Goal: Task Accomplishment & Management: Complete application form

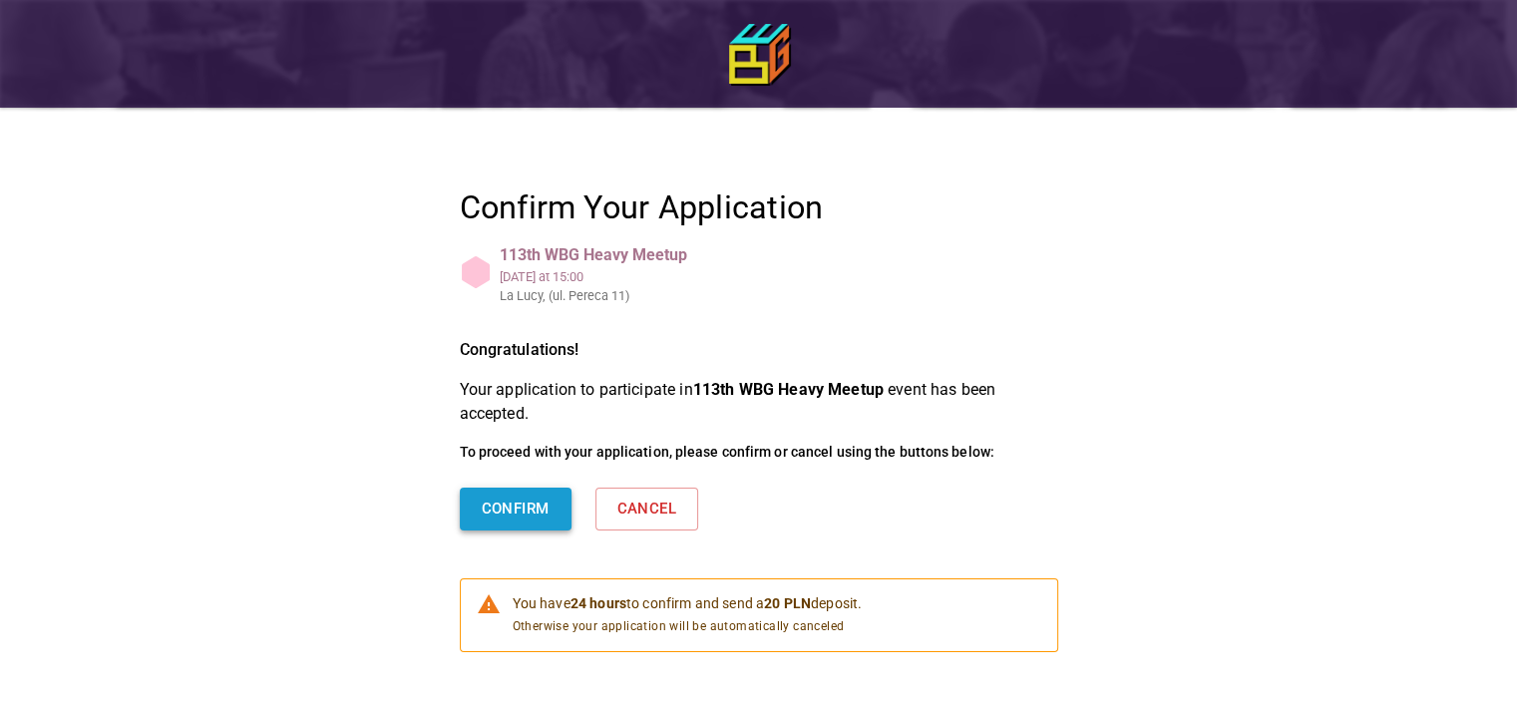
click at [543, 510] on button "Confirm" at bounding box center [516, 509] width 112 height 42
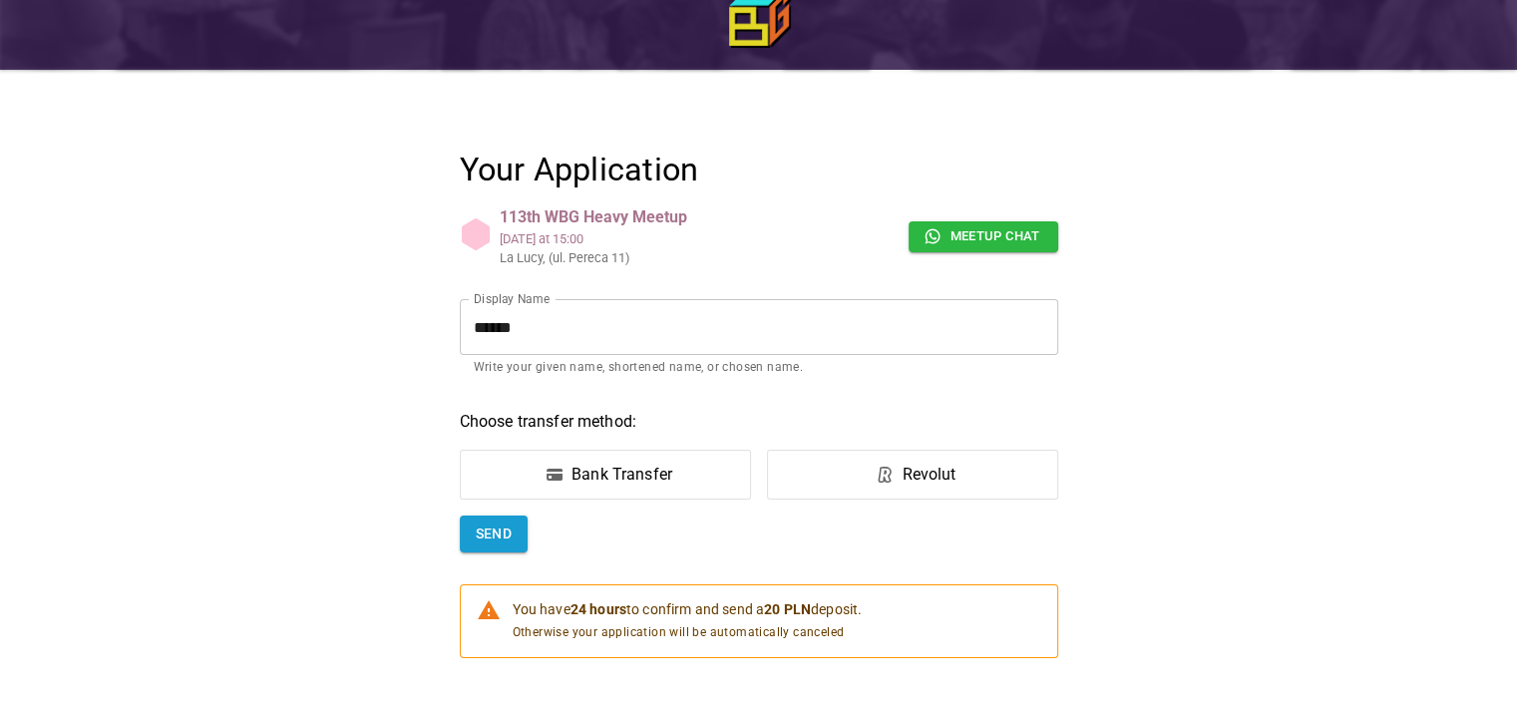
scroll to position [100, 0]
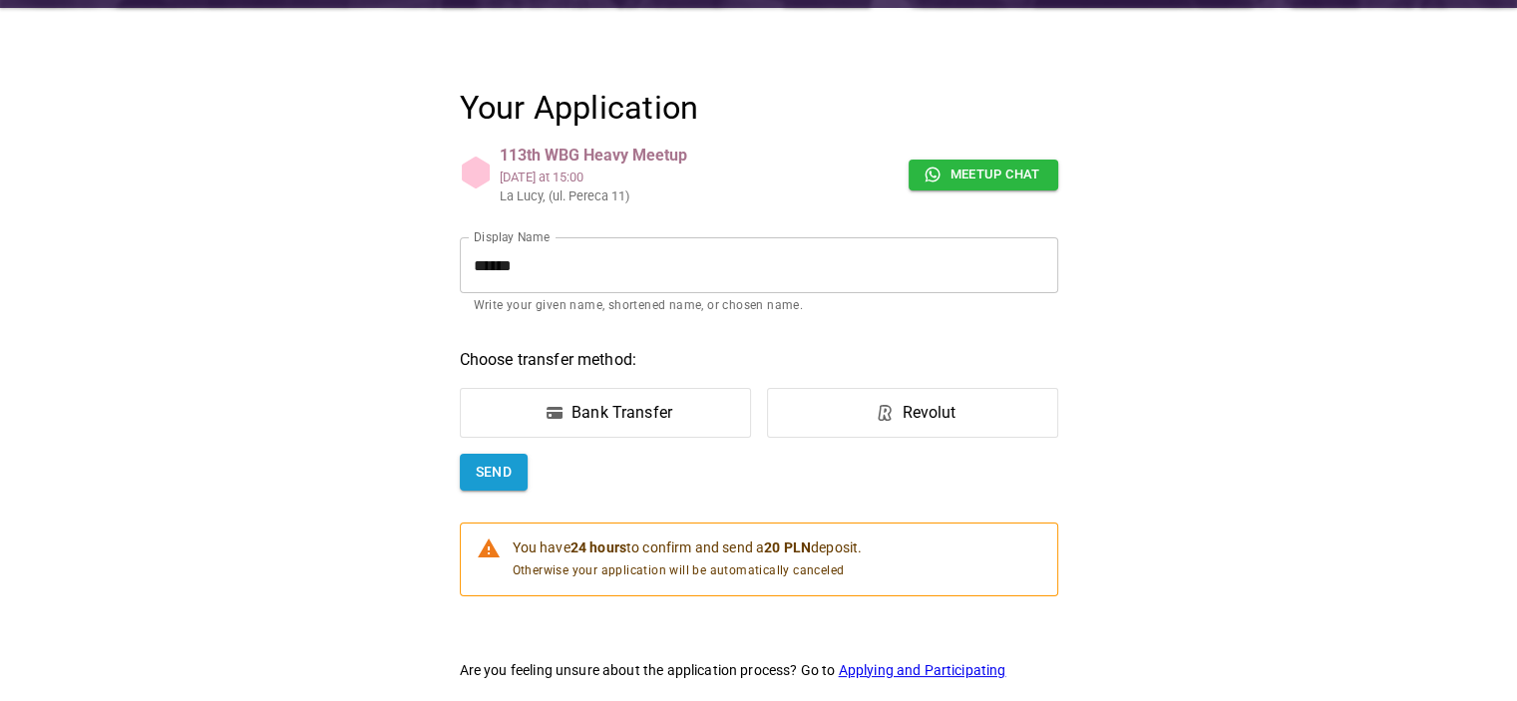
click at [626, 414] on div "Bank Transfer" at bounding box center [621, 413] width 101 height 24
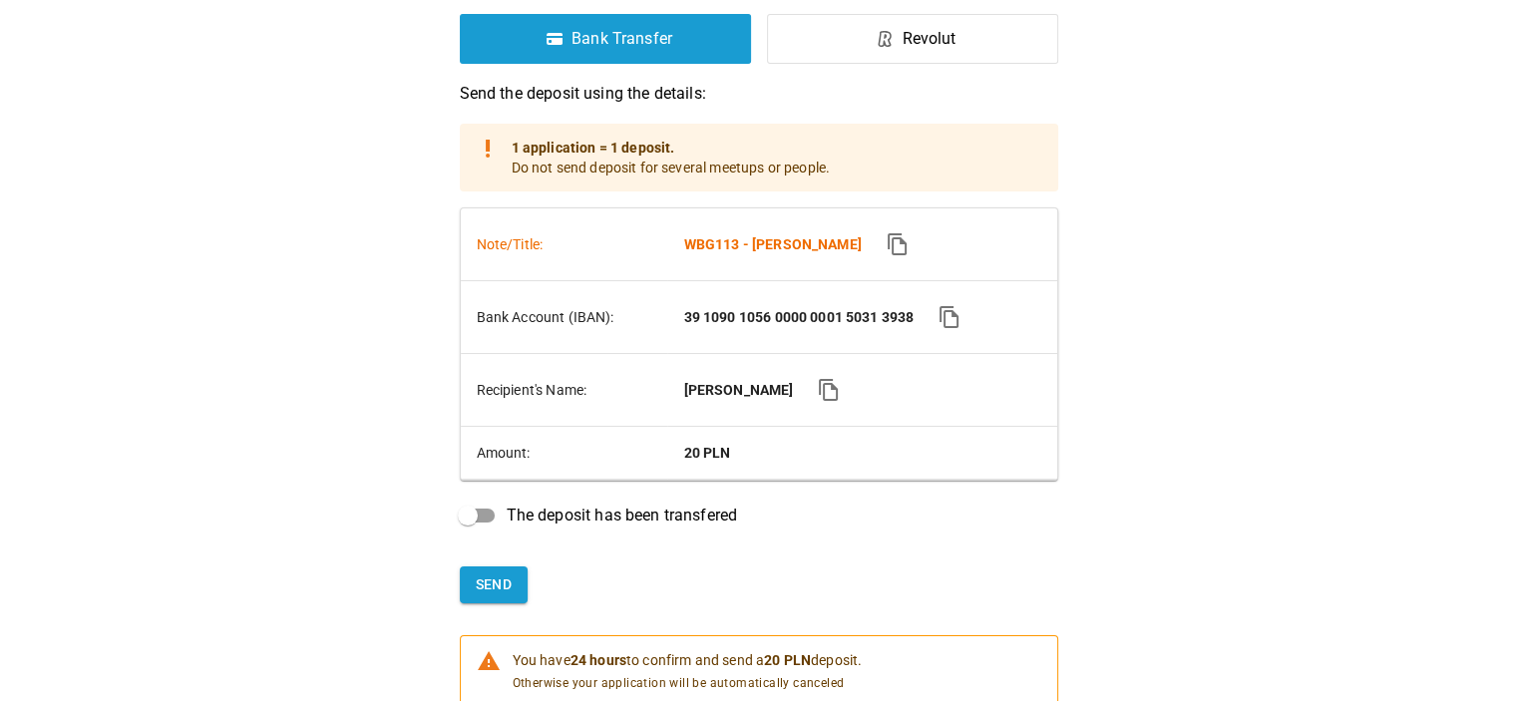
scroll to position [598, 0]
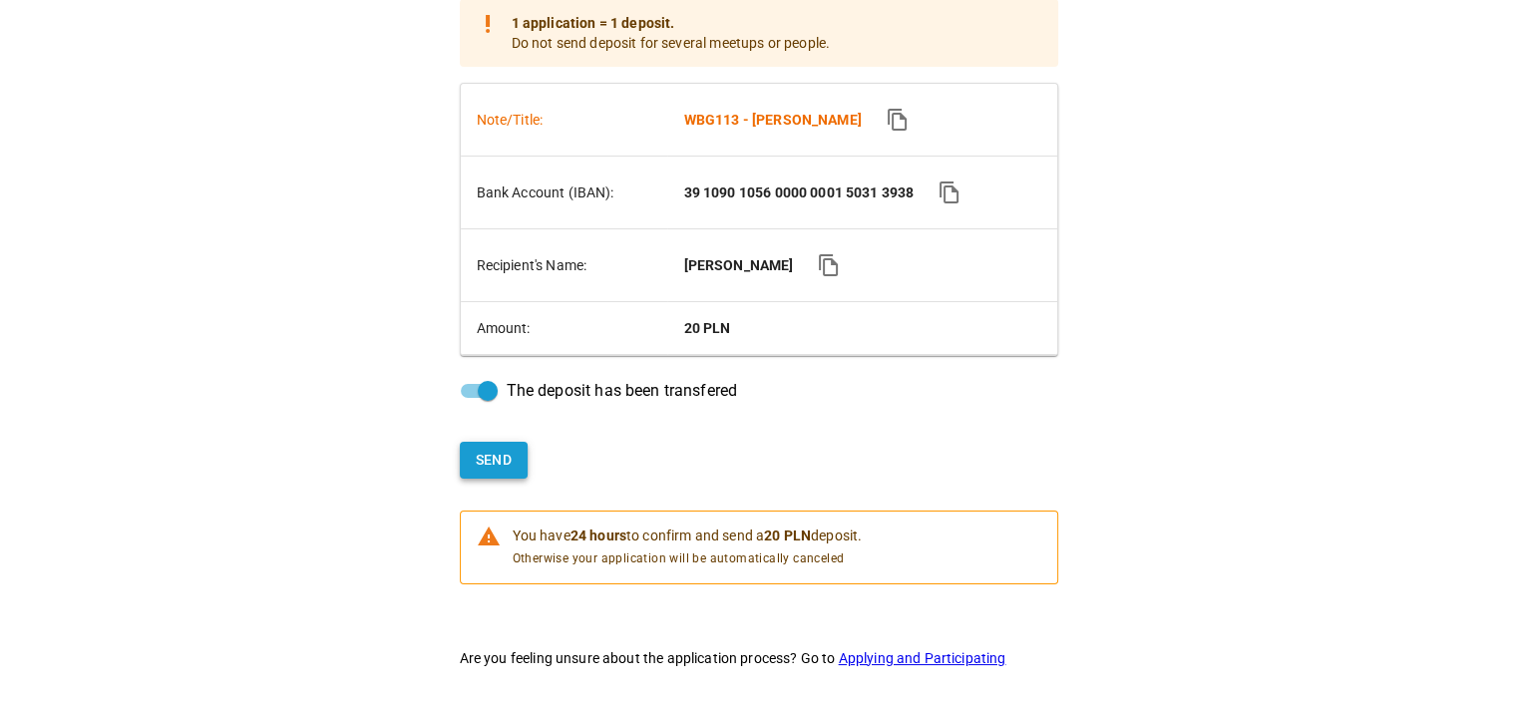
click at [492, 462] on button "Send" at bounding box center [494, 460] width 69 height 37
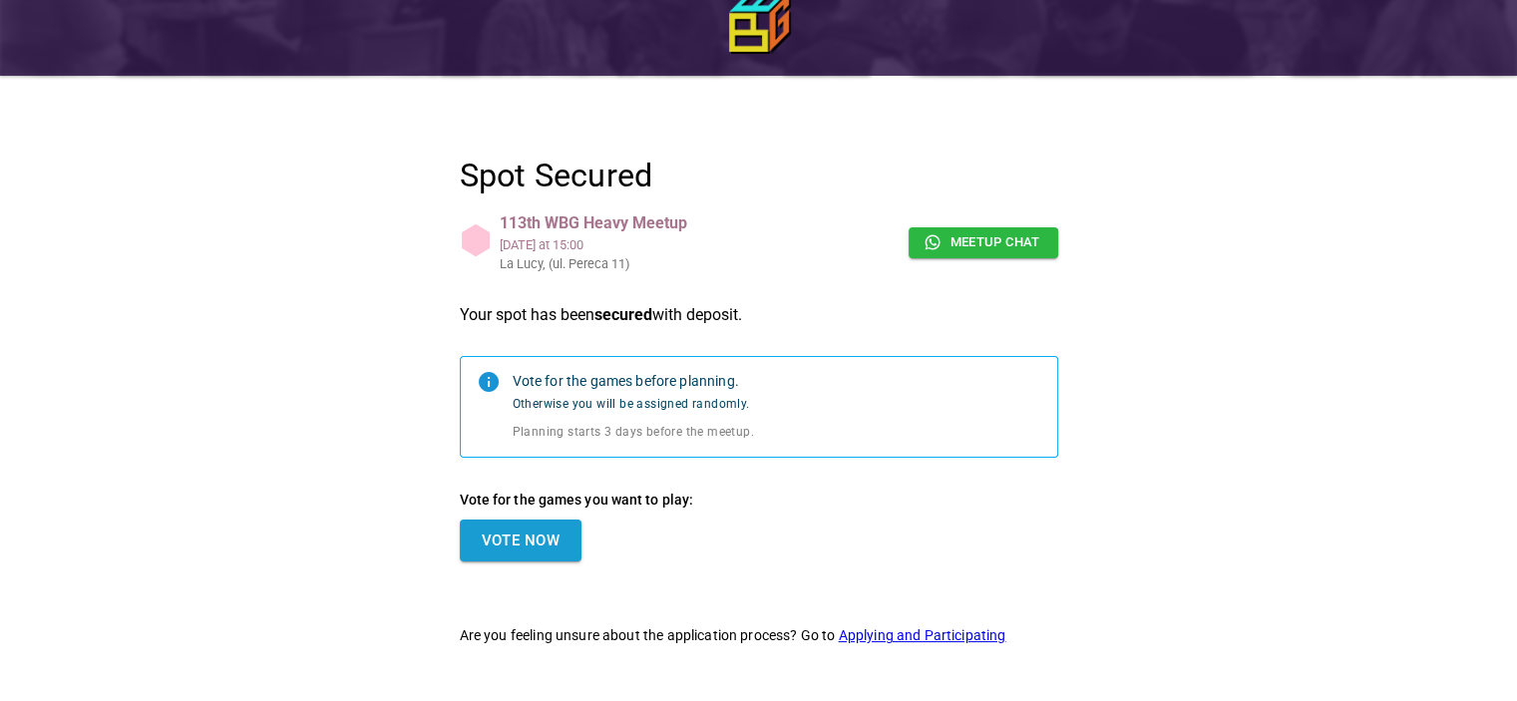
scroll to position [34, 0]
click at [506, 528] on button "Vote Now" at bounding box center [521, 541] width 122 height 42
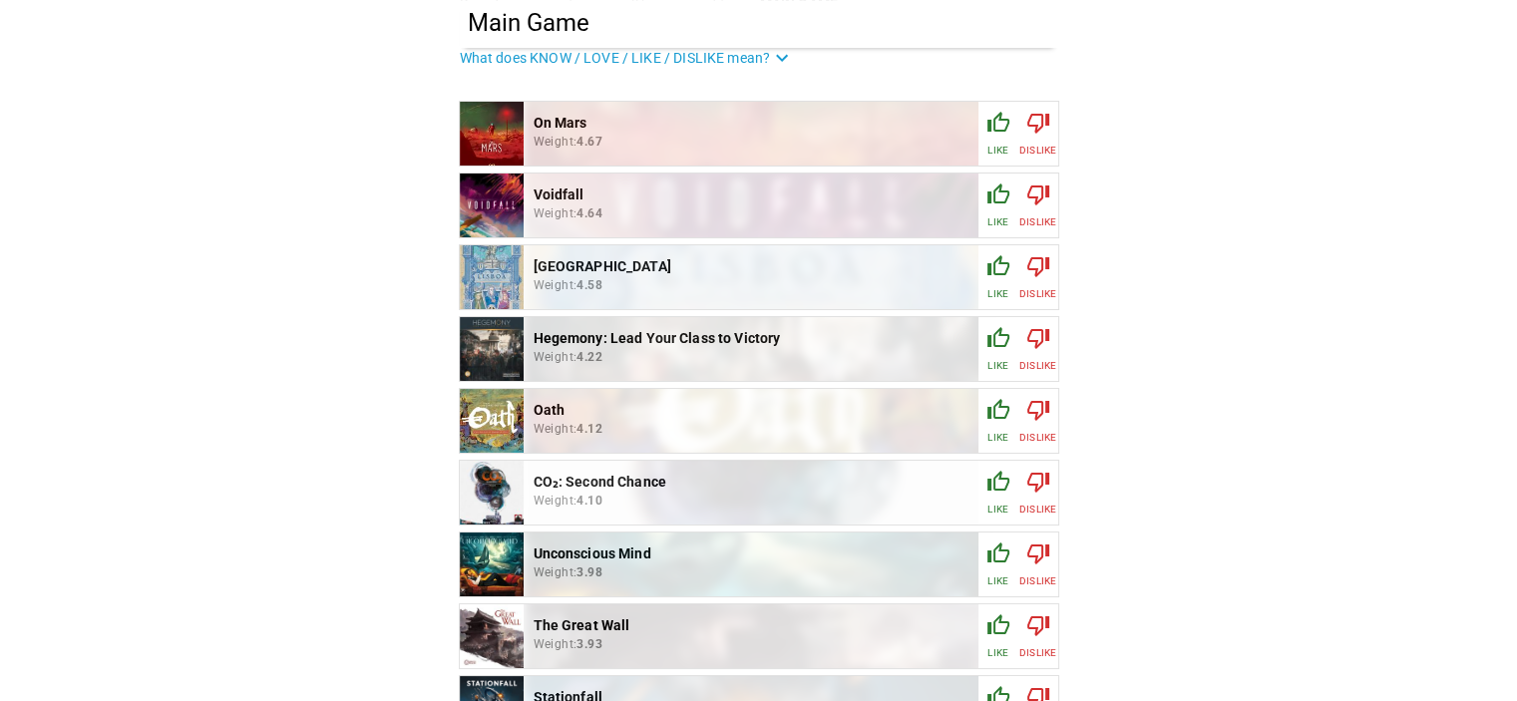
scroll to position [399, 0]
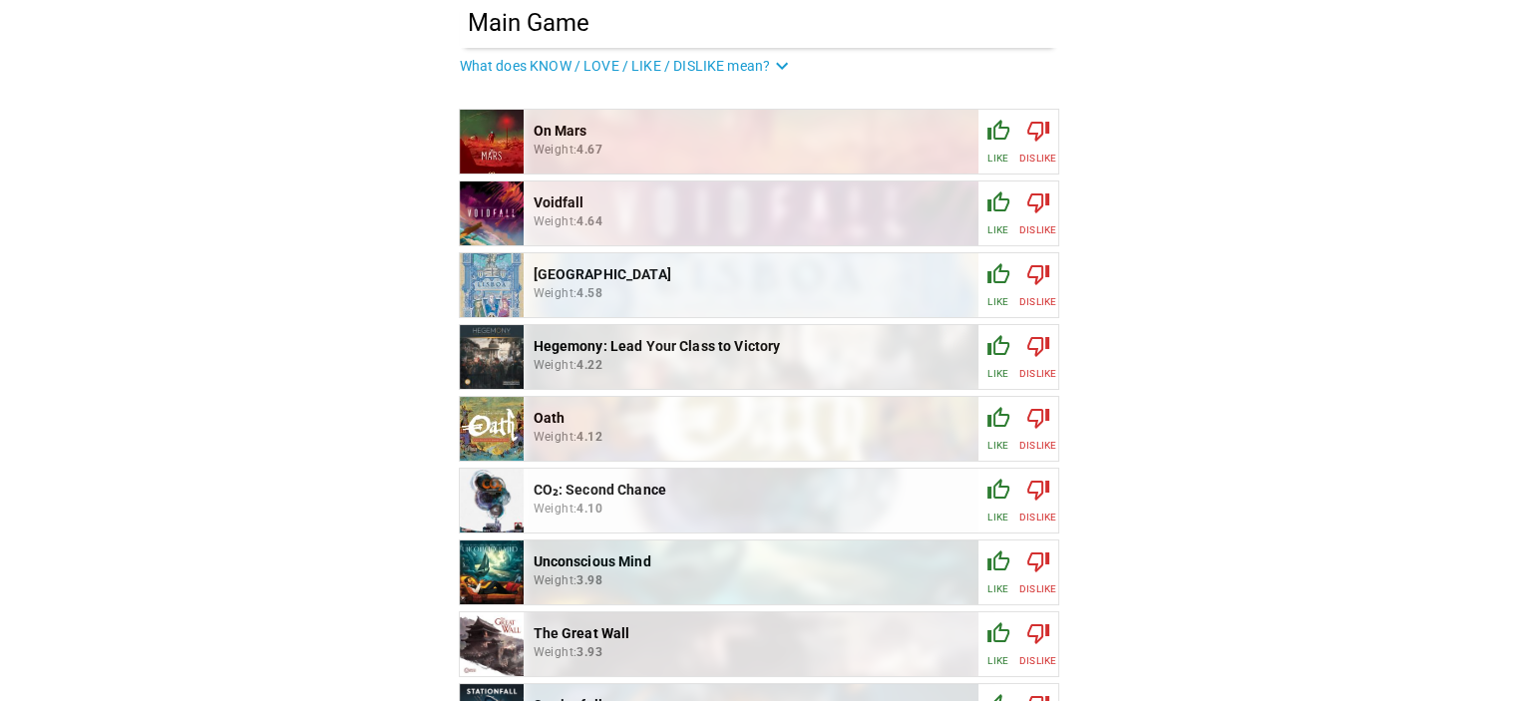
click at [490, 135] on img at bounding box center [492, 142] width 64 height 64
click at [569, 131] on img at bounding box center [759, 141] width 471 height 583
click at [1004, 354] on icon "button" at bounding box center [998, 345] width 22 height 20
click at [950, 360] on div "button" at bounding box center [958, 350] width 24 height 32
click at [994, 210] on icon "button" at bounding box center [998, 201] width 22 height 20
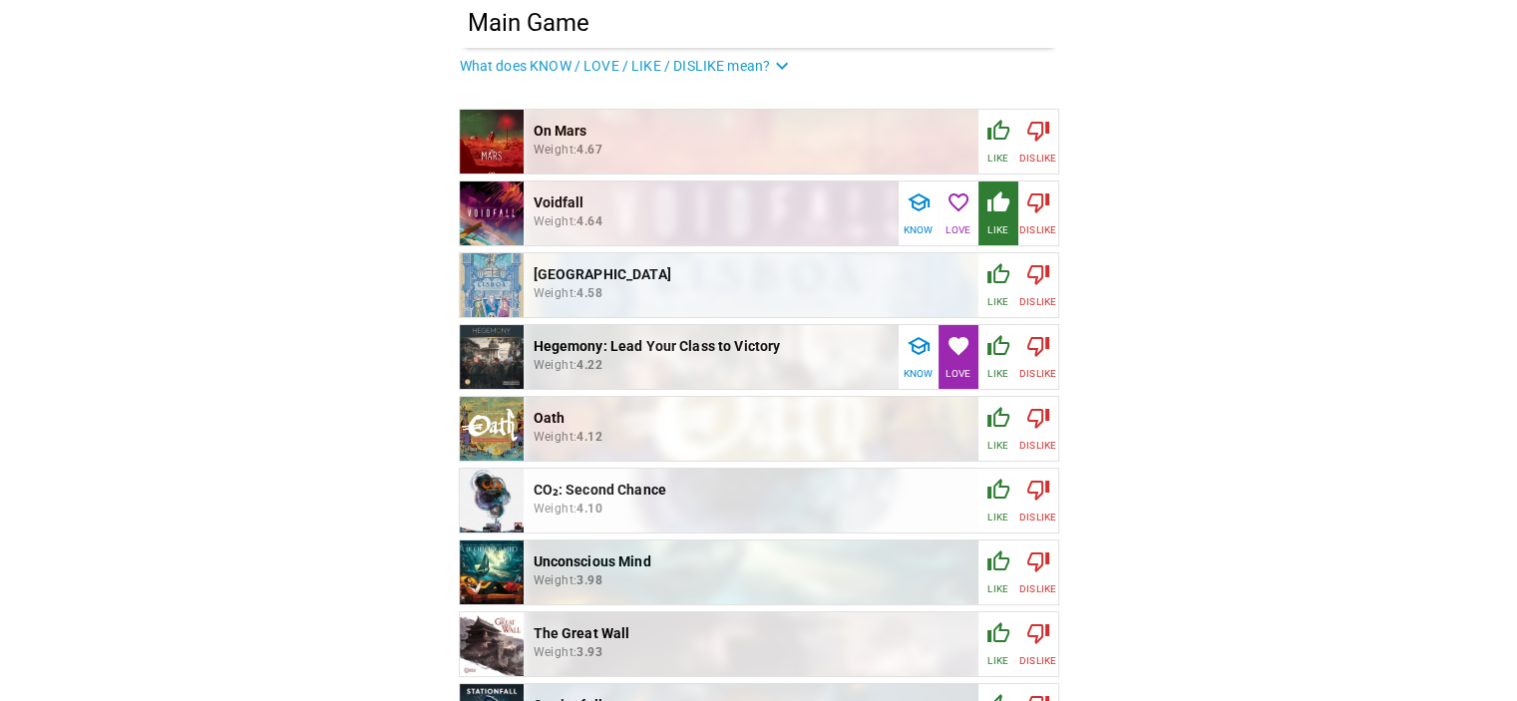
click at [999, 139] on icon "button" at bounding box center [998, 130] width 22 height 20
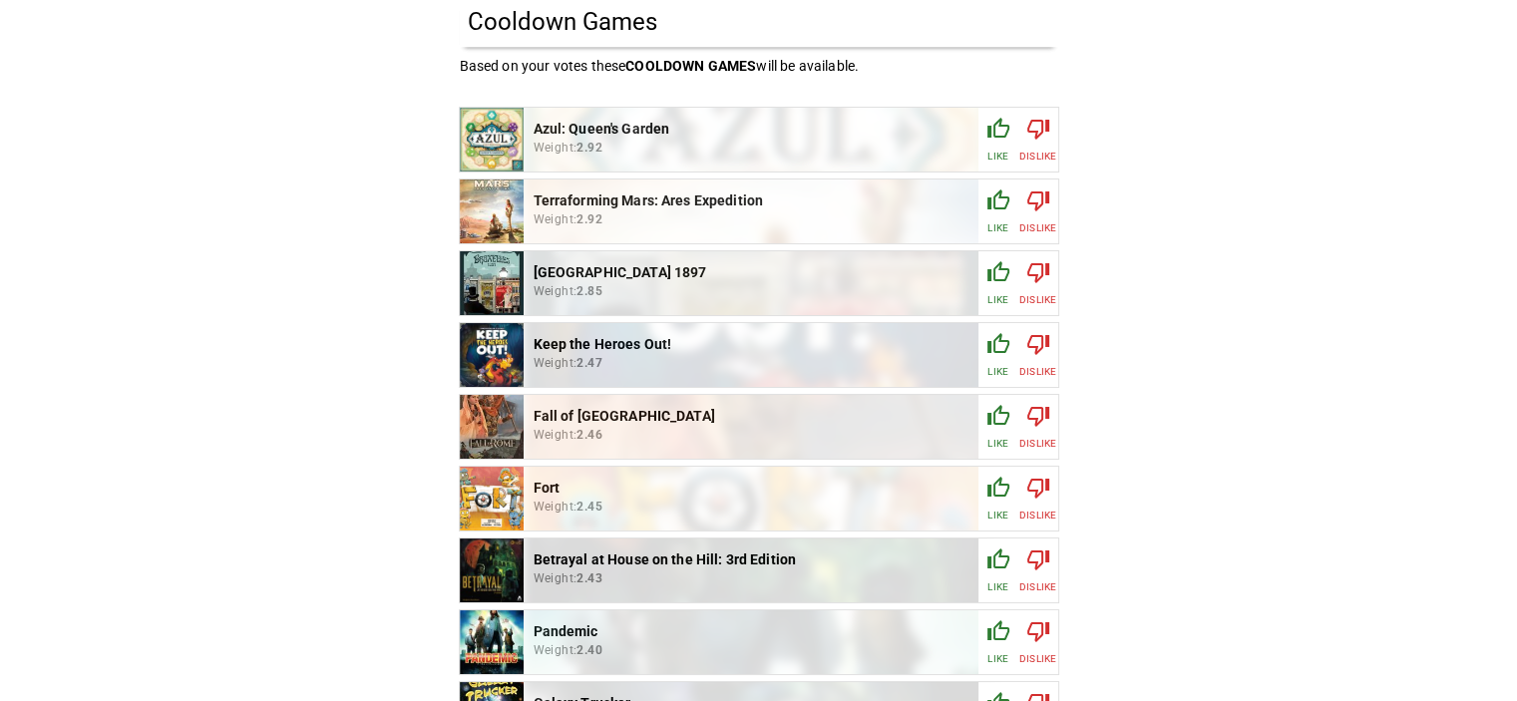
scroll to position [1795, 0]
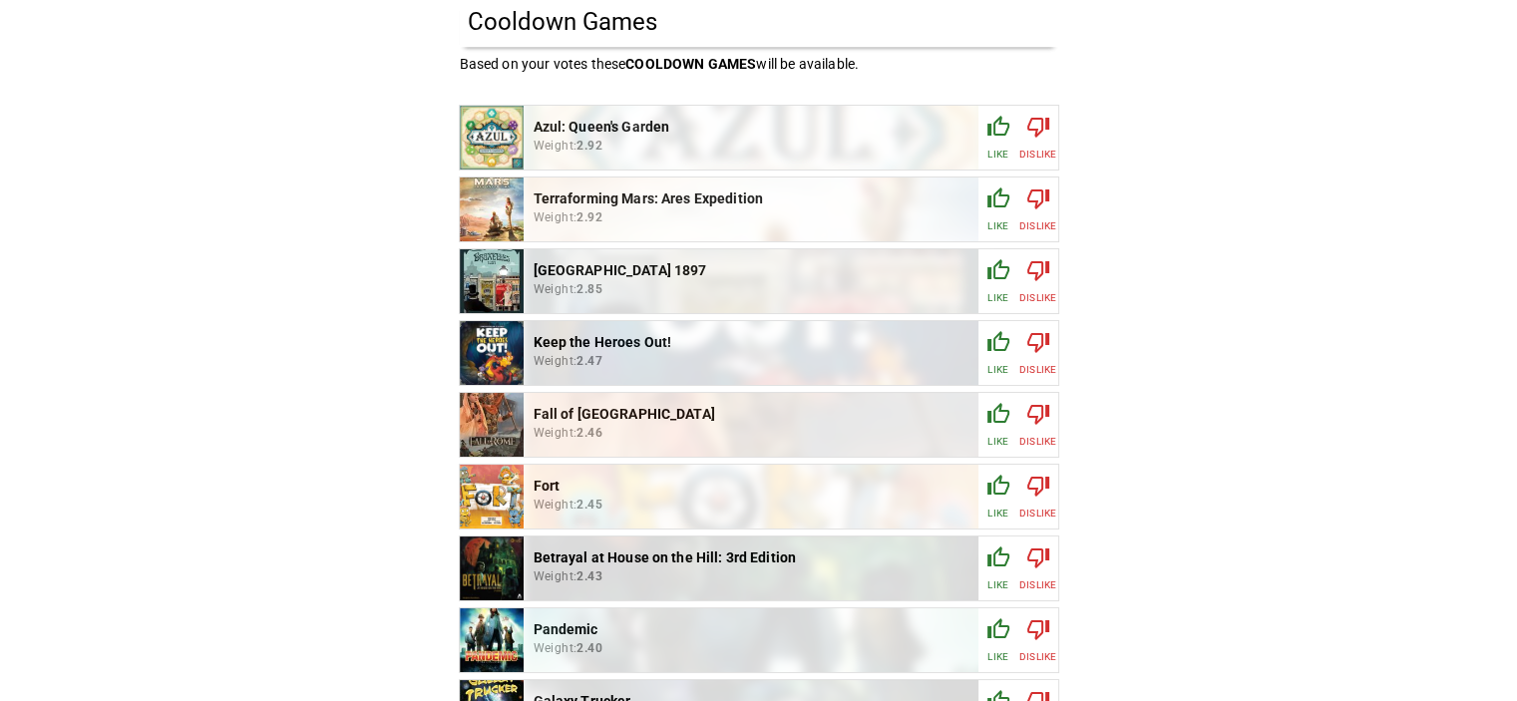
click at [1001, 220] on p "Like" at bounding box center [997, 225] width 20 height 15
click at [997, 421] on icon "button" at bounding box center [998, 413] width 22 height 20
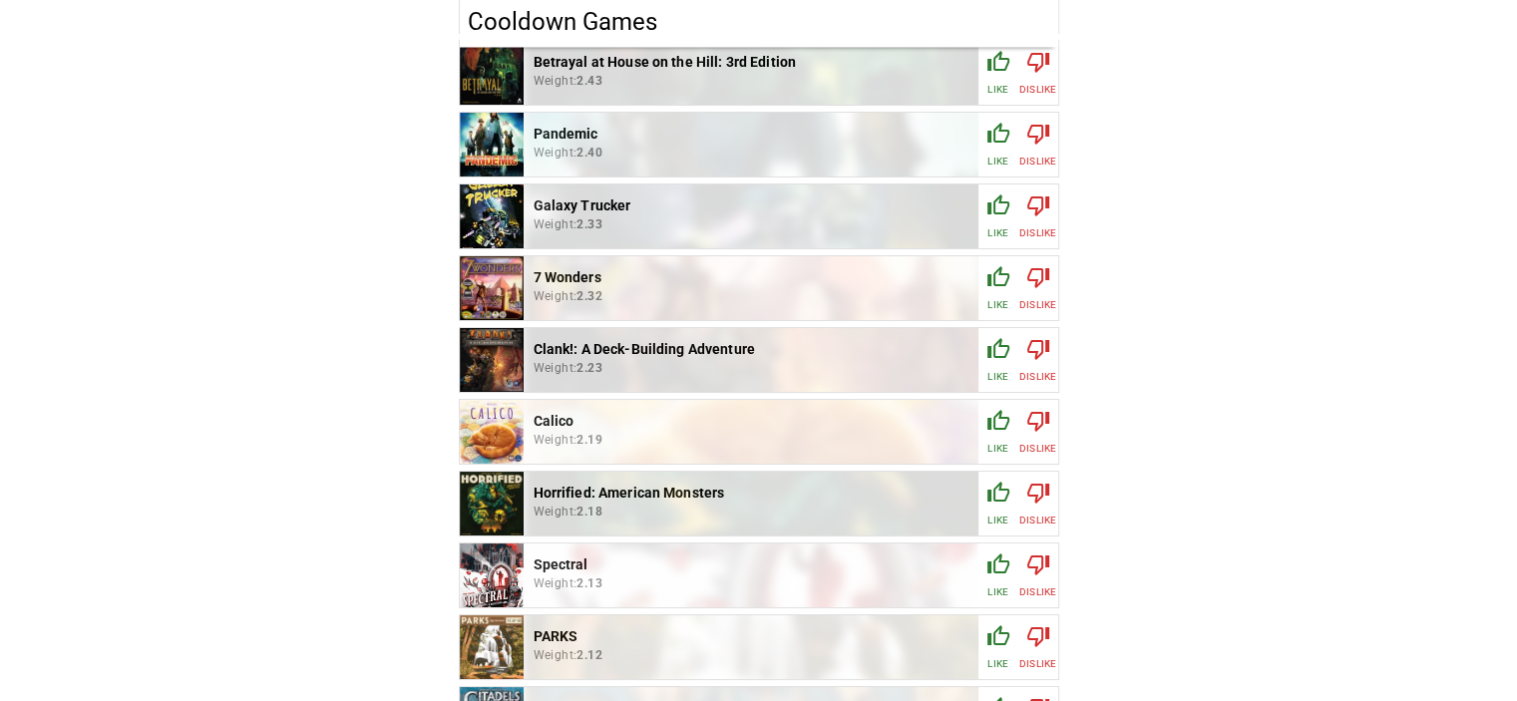
scroll to position [2294, 0]
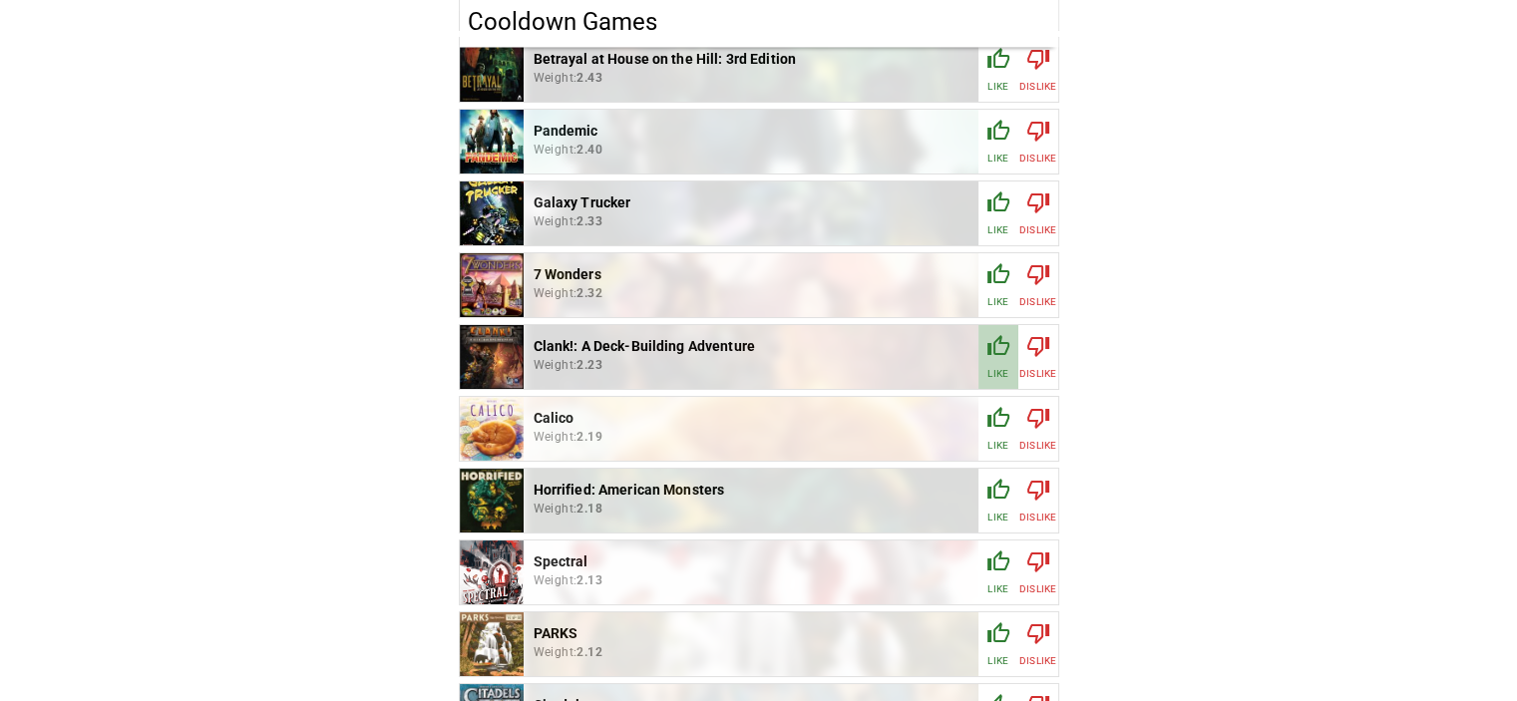
click at [997, 357] on icon "button" at bounding box center [998, 346] width 24 height 24
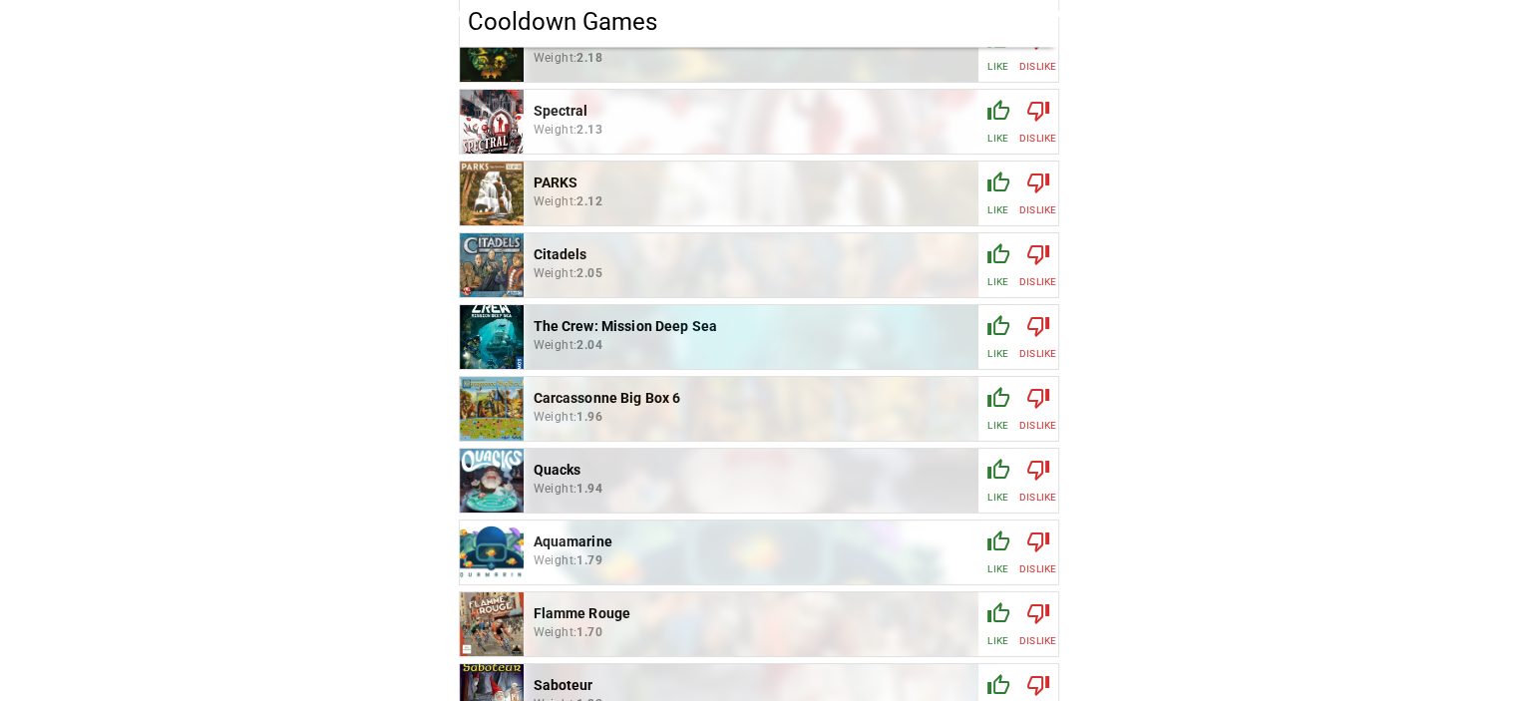
scroll to position [2792, 0]
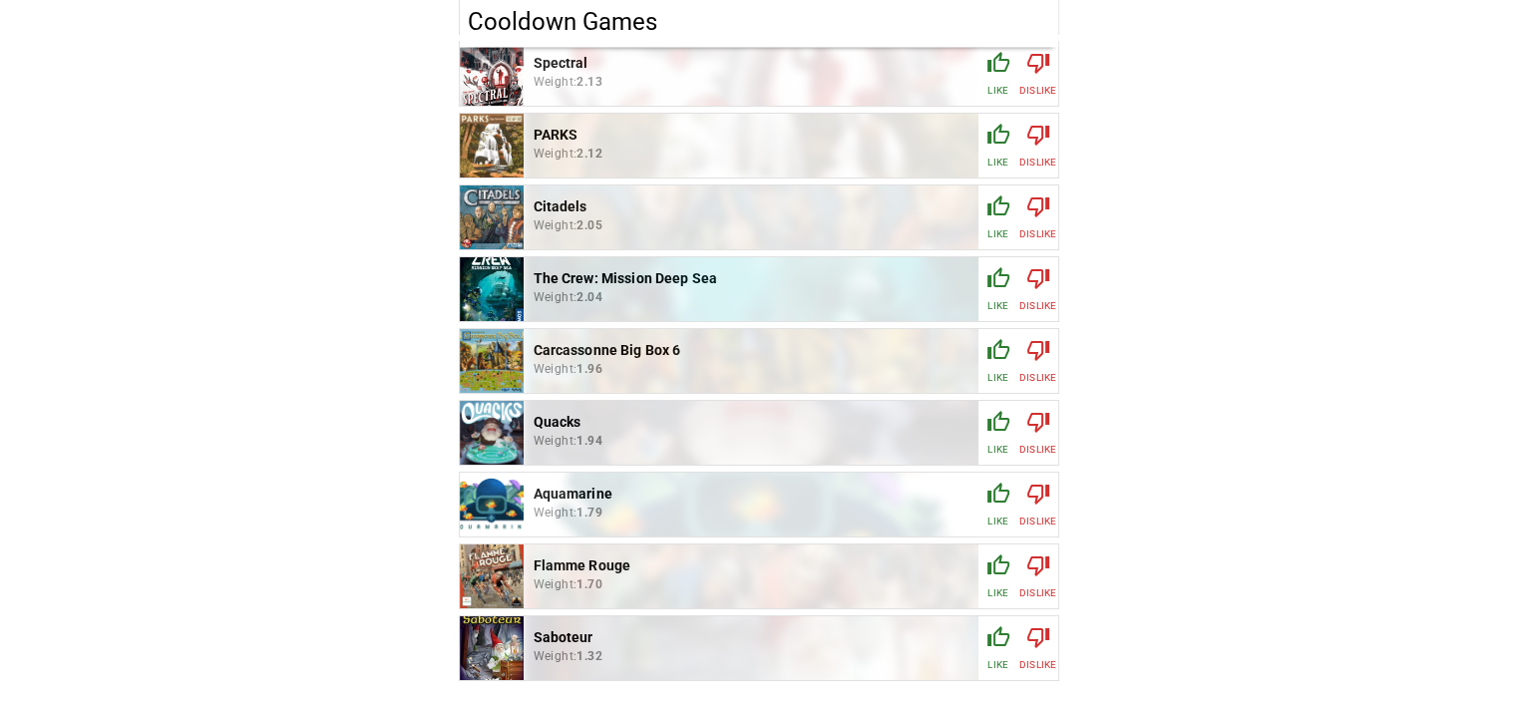
click at [1001, 445] on p "Like" at bounding box center [997, 449] width 20 height 15
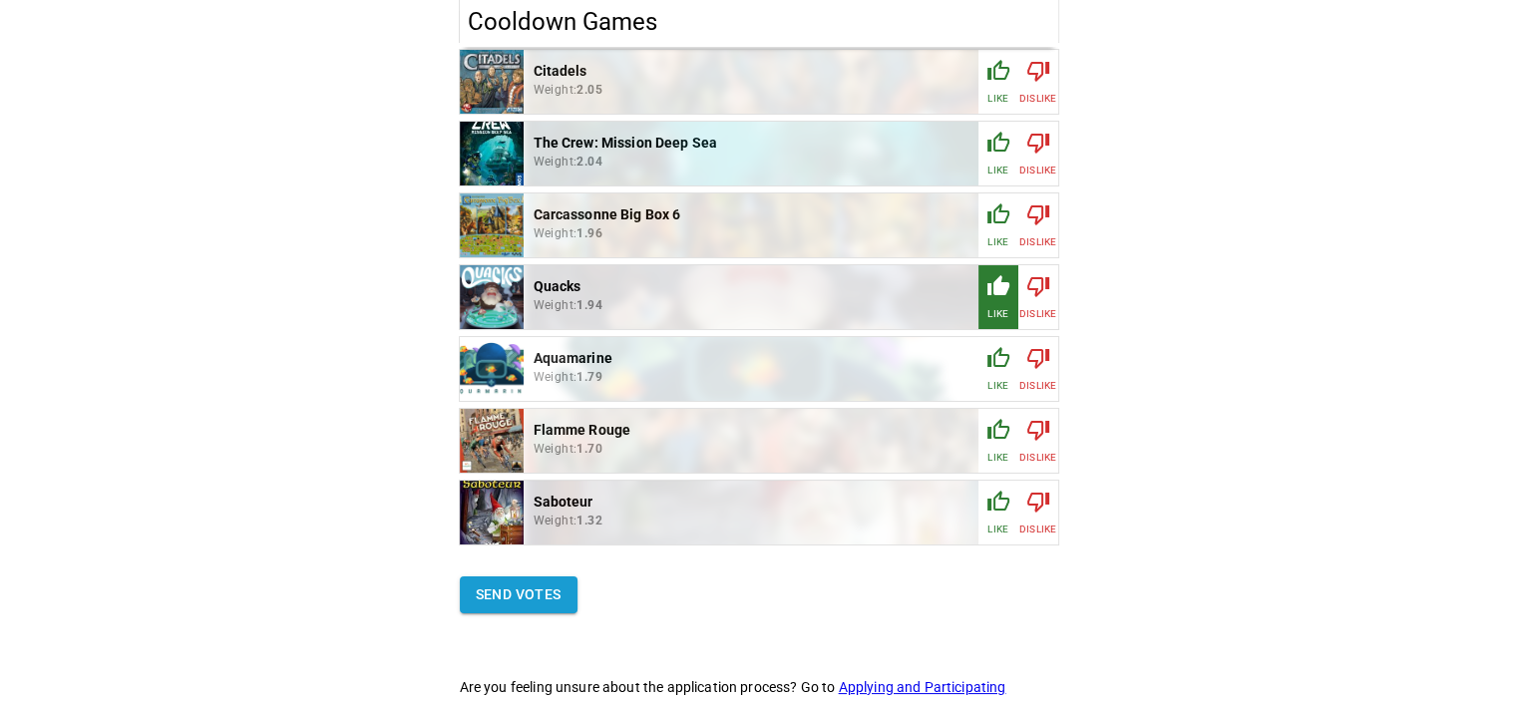
scroll to position [2980, 0]
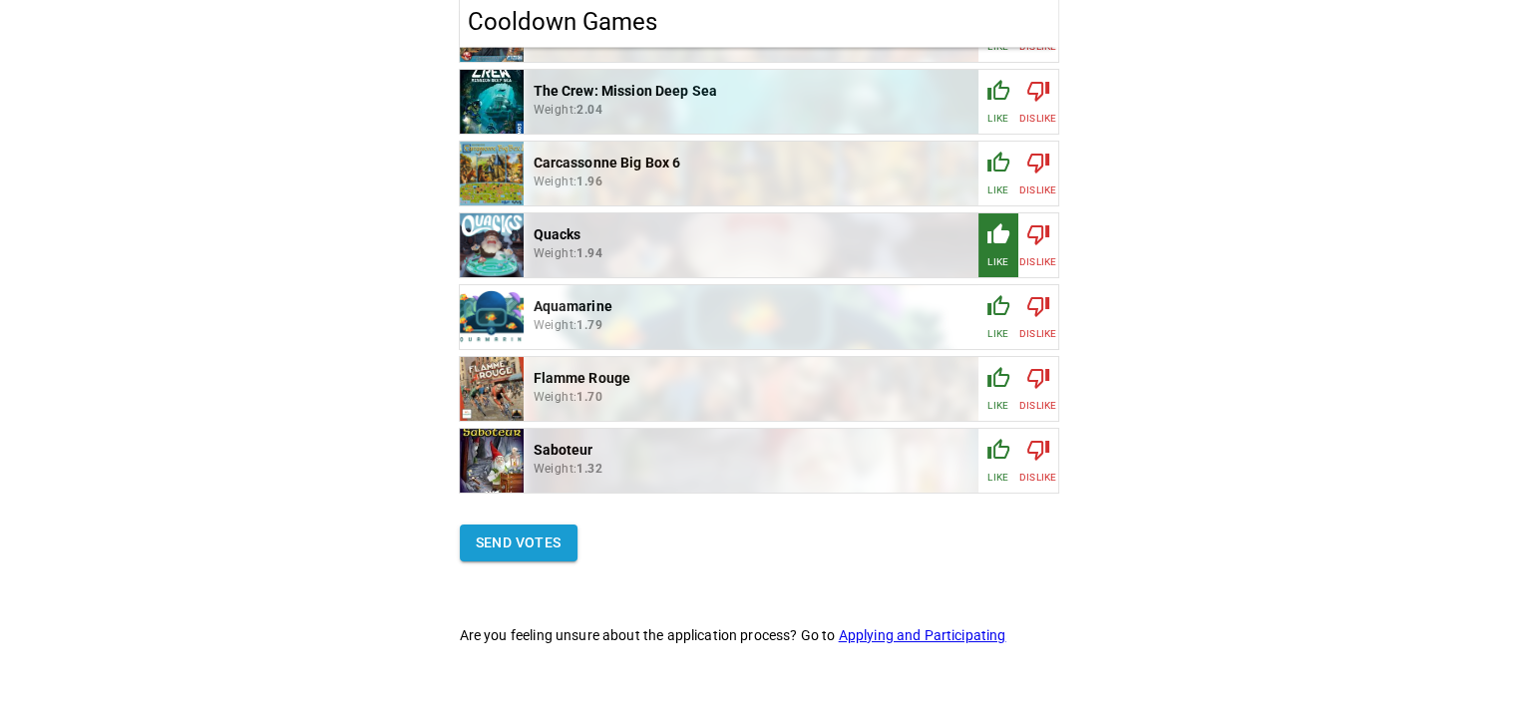
click at [1000, 403] on p "Like" at bounding box center [997, 405] width 20 height 15
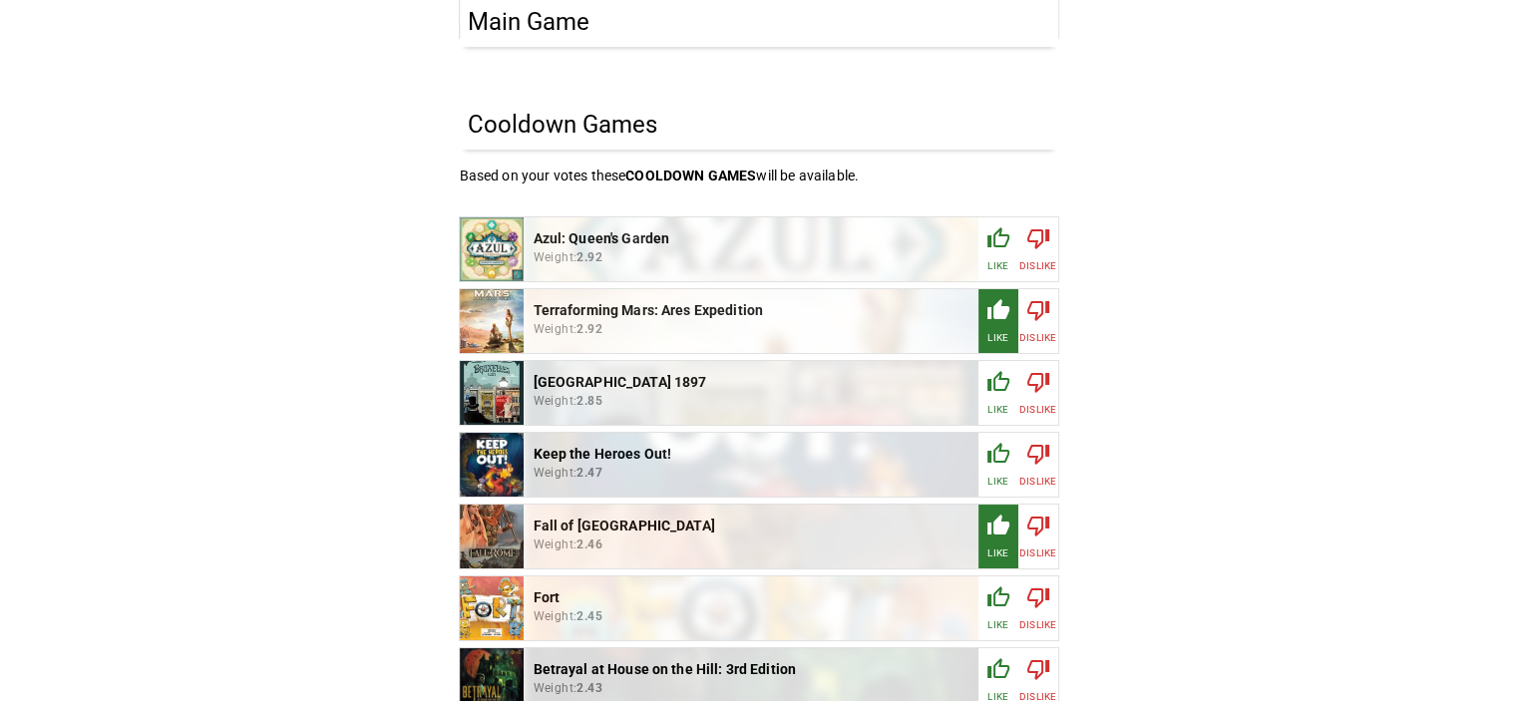
scroll to position [1683, 0]
click at [984, 254] on button "Like" at bounding box center [998, 249] width 40 height 64
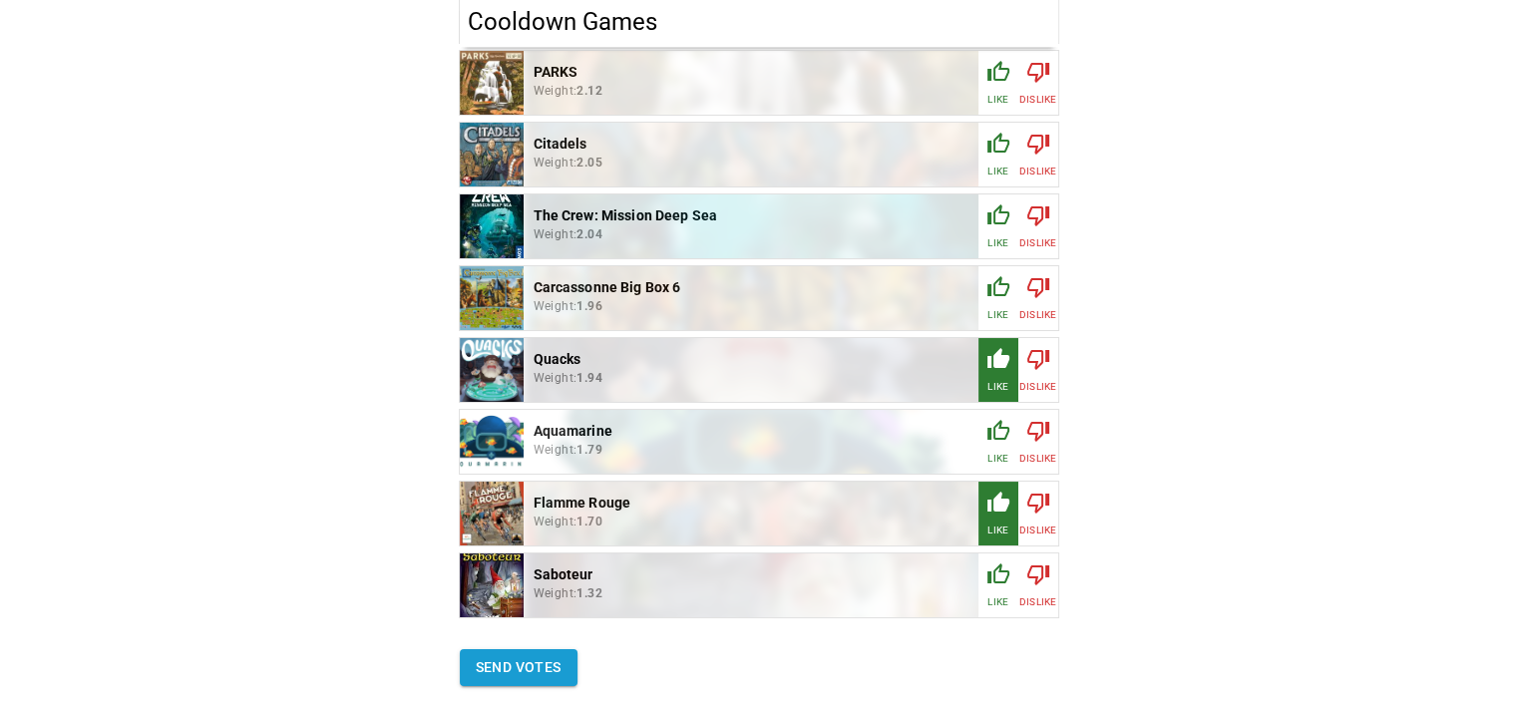
scroll to position [2980, 0]
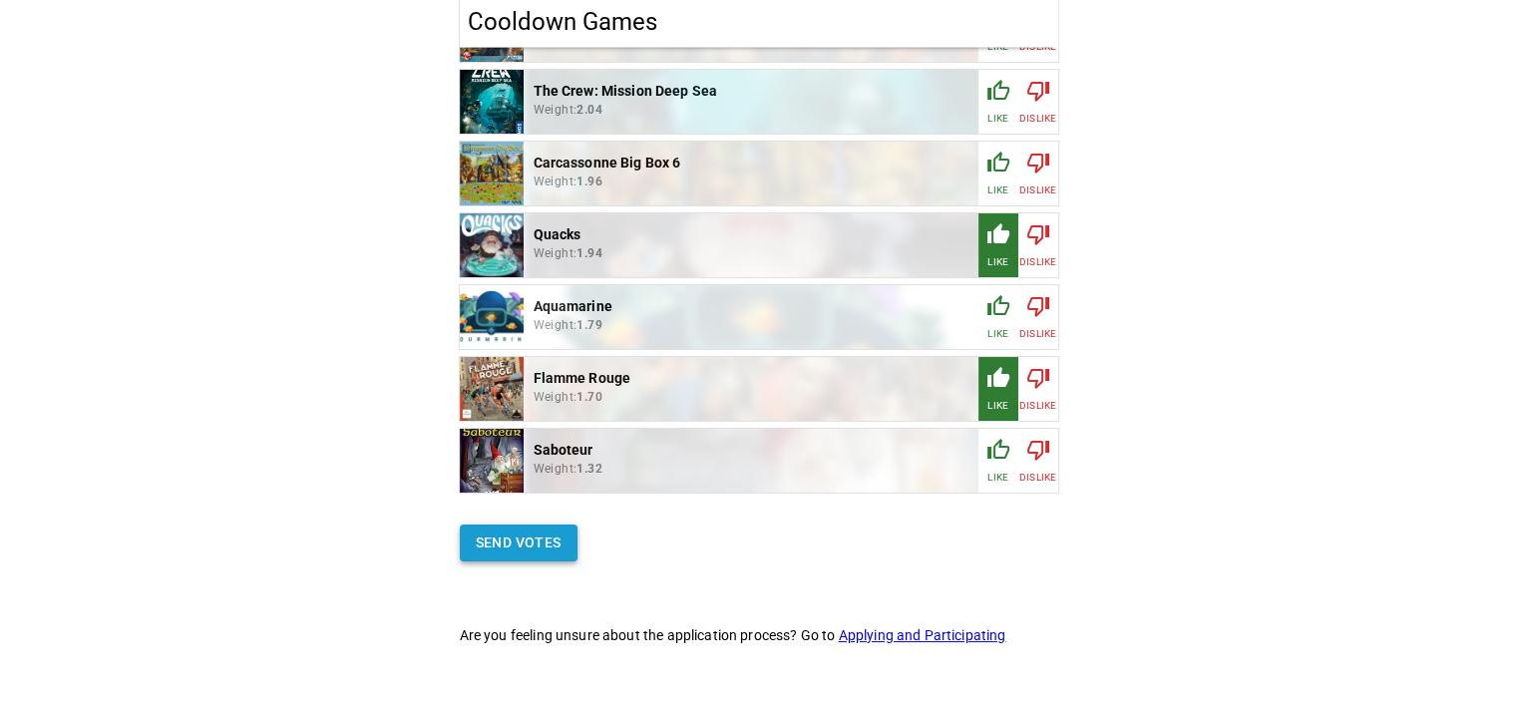
click at [534, 536] on button "Send votes" at bounding box center [519, 543] width 118 height 37
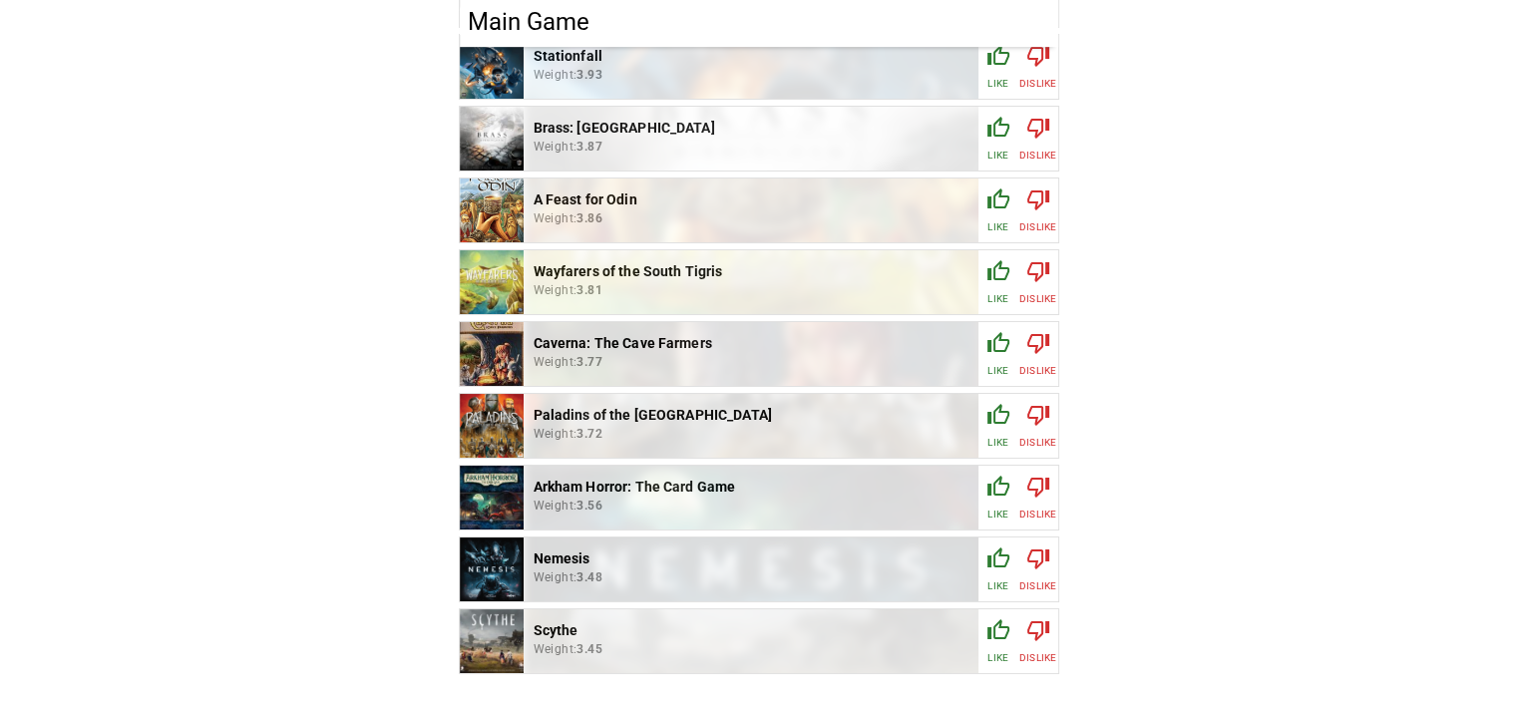
scroll to position [1085, 0]
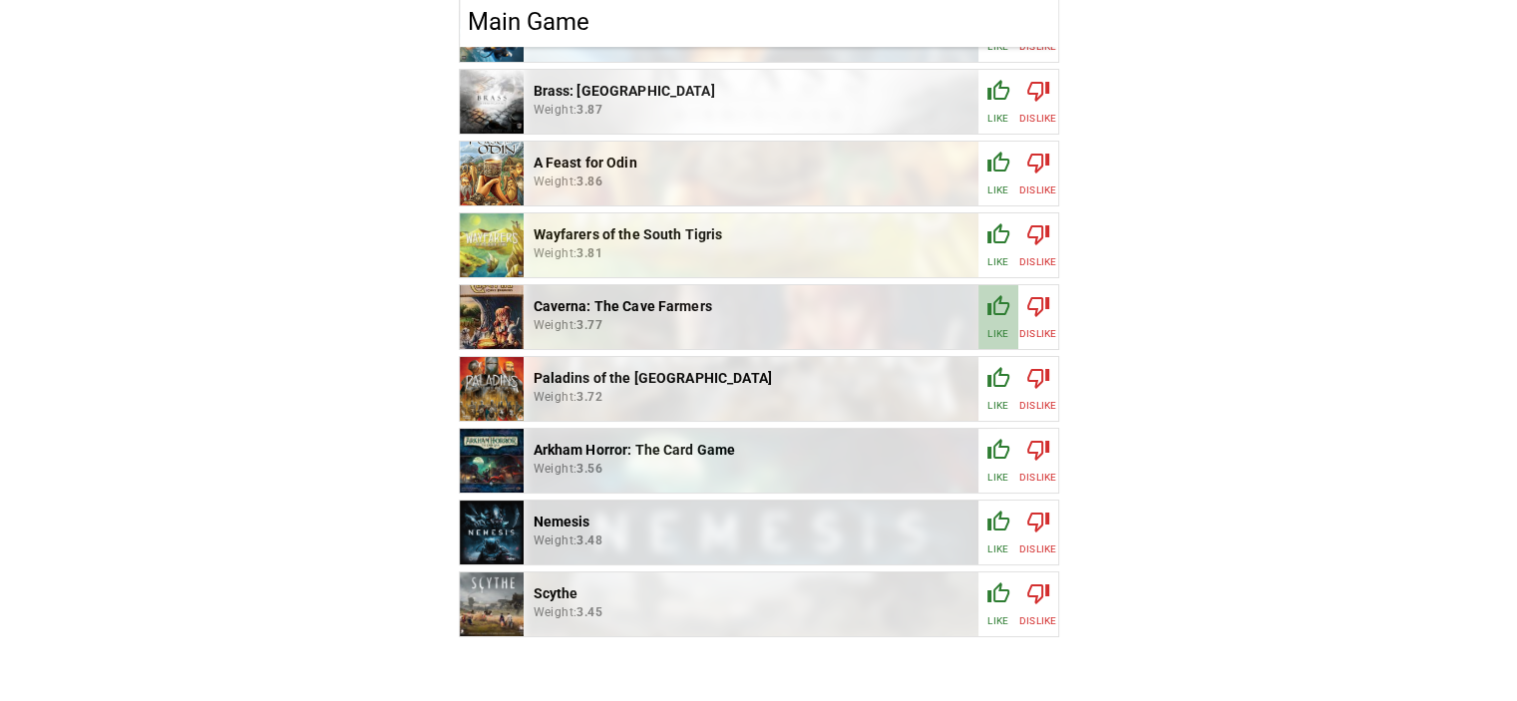
click at [998, 314] on icon "button" at bounding box center [998, 305] width 22 height 20
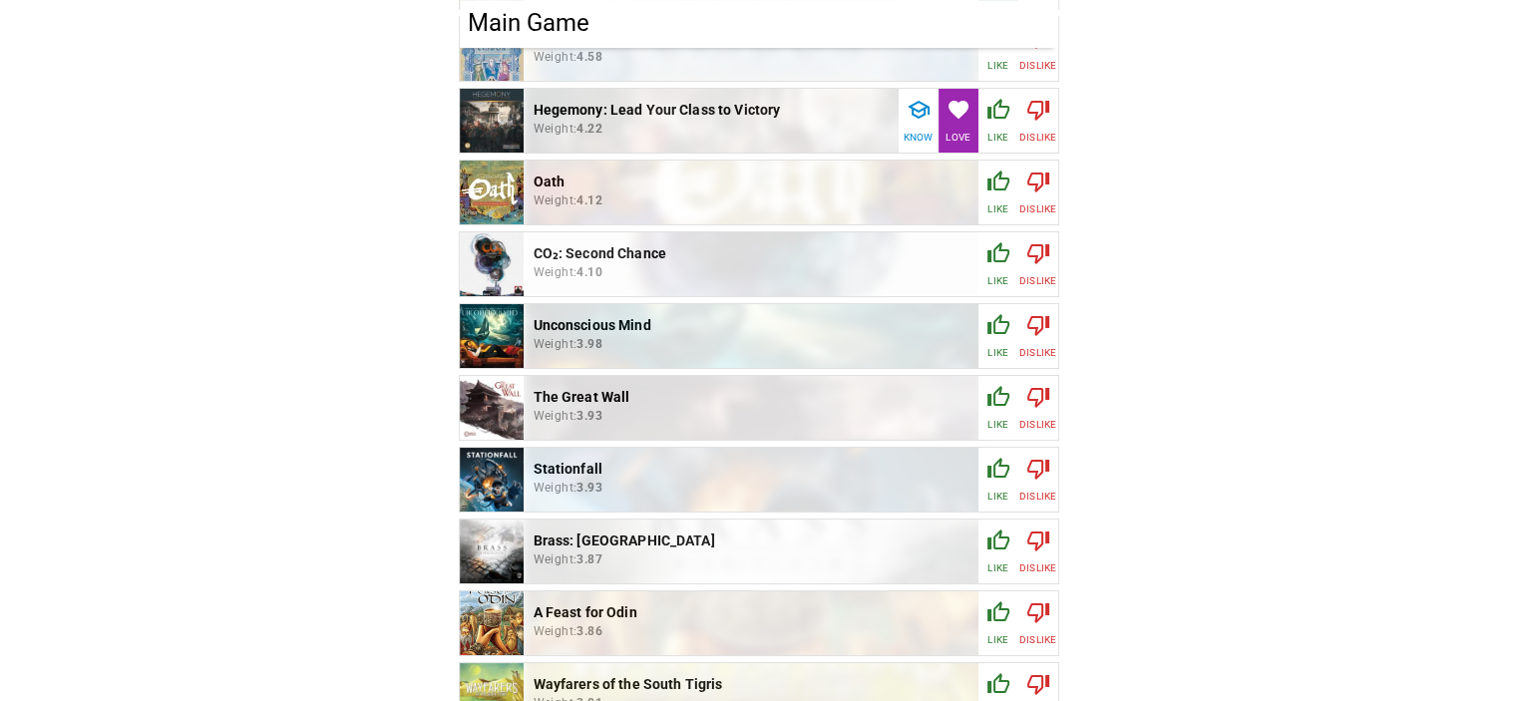
scroll to position [637, 0]
click at [983, 409] on button "Like" at bounding box center [998, 406] width 40 height 64
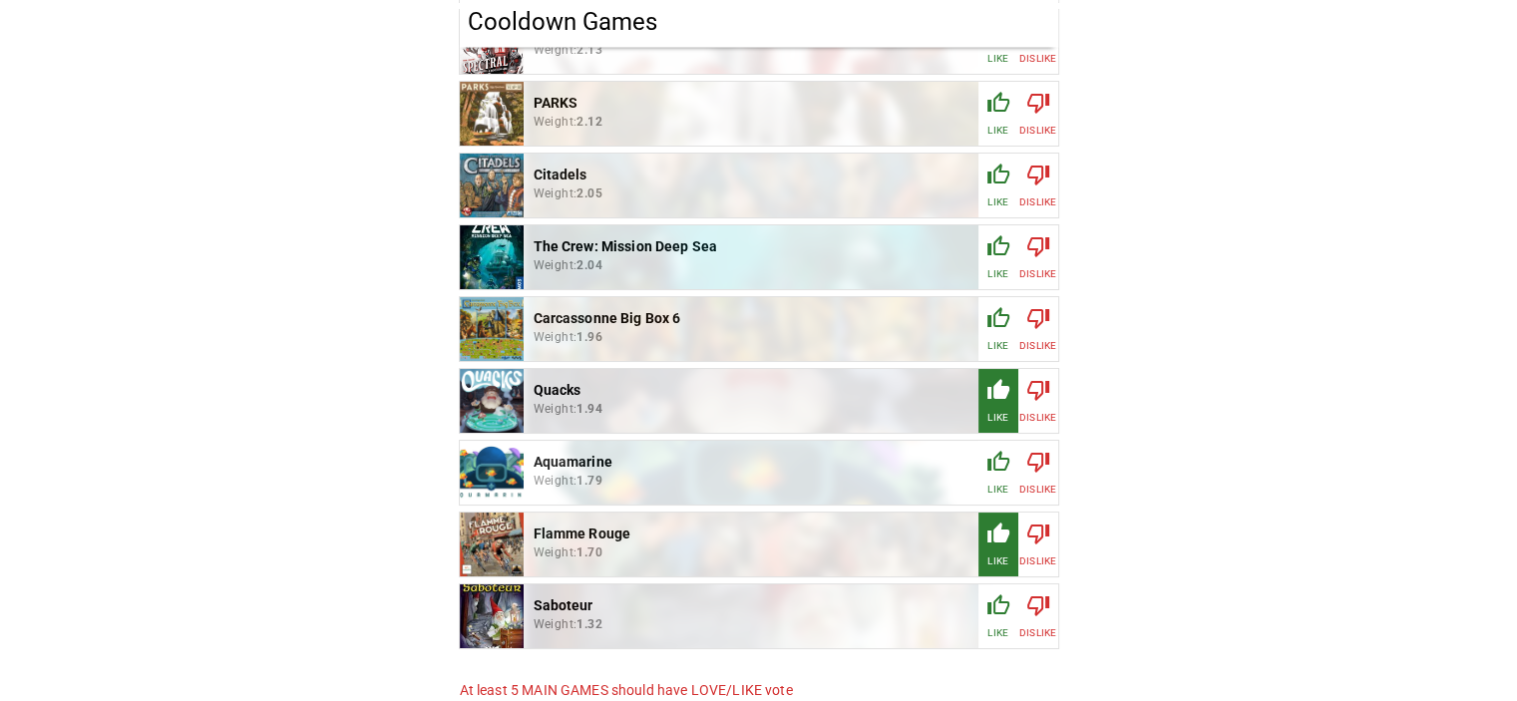
scroll to position [2831, 0]
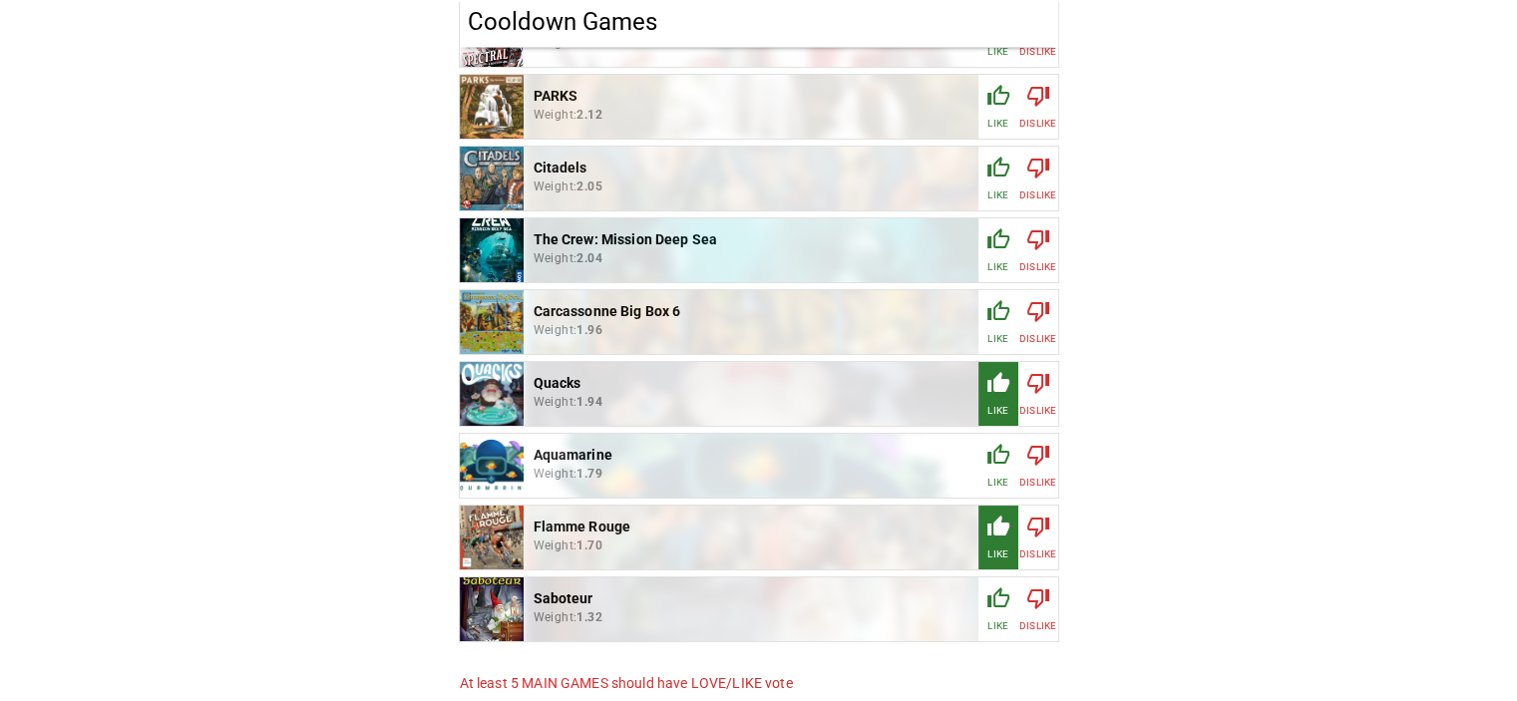
click at [999, 176] on icon "button" at bounding box center [998, 167] width 22 height 20
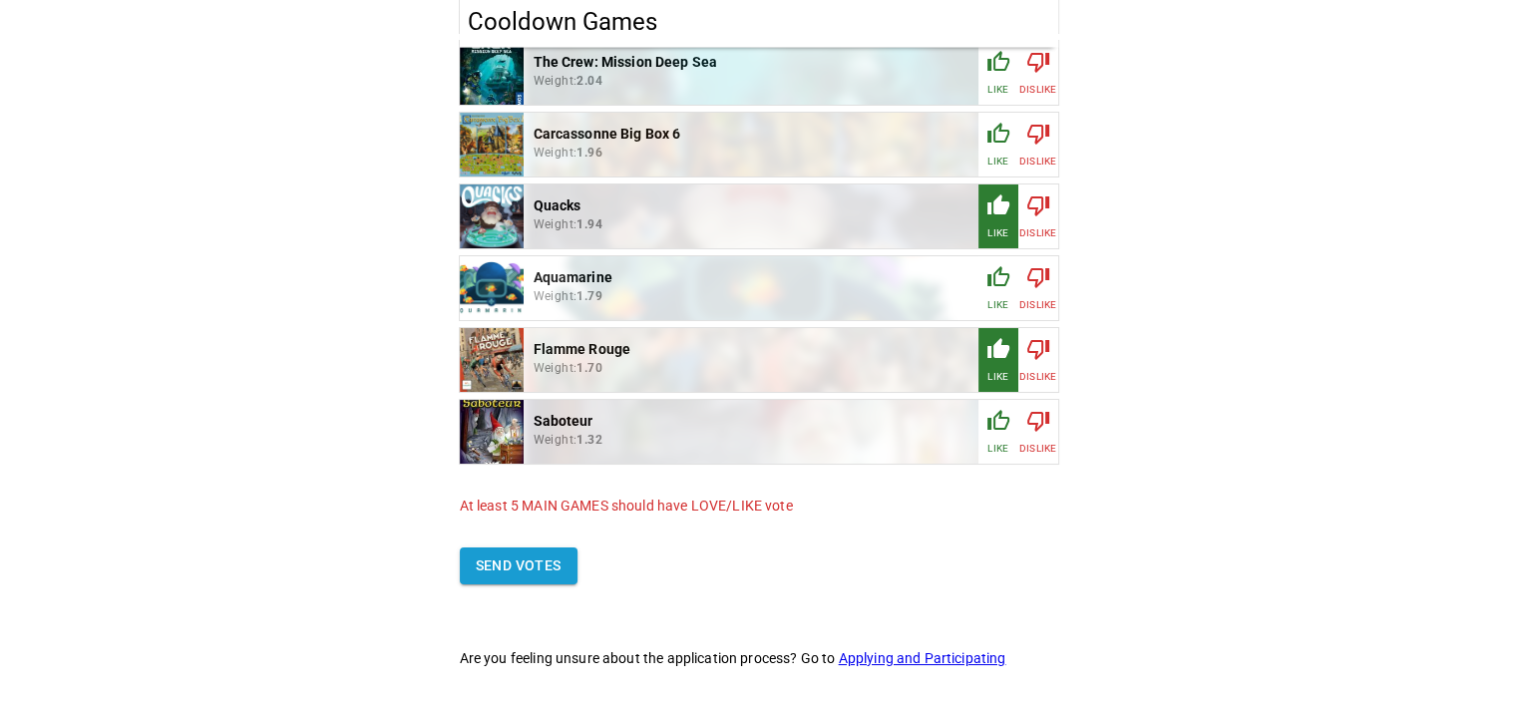
scroll to position [3032, 0]
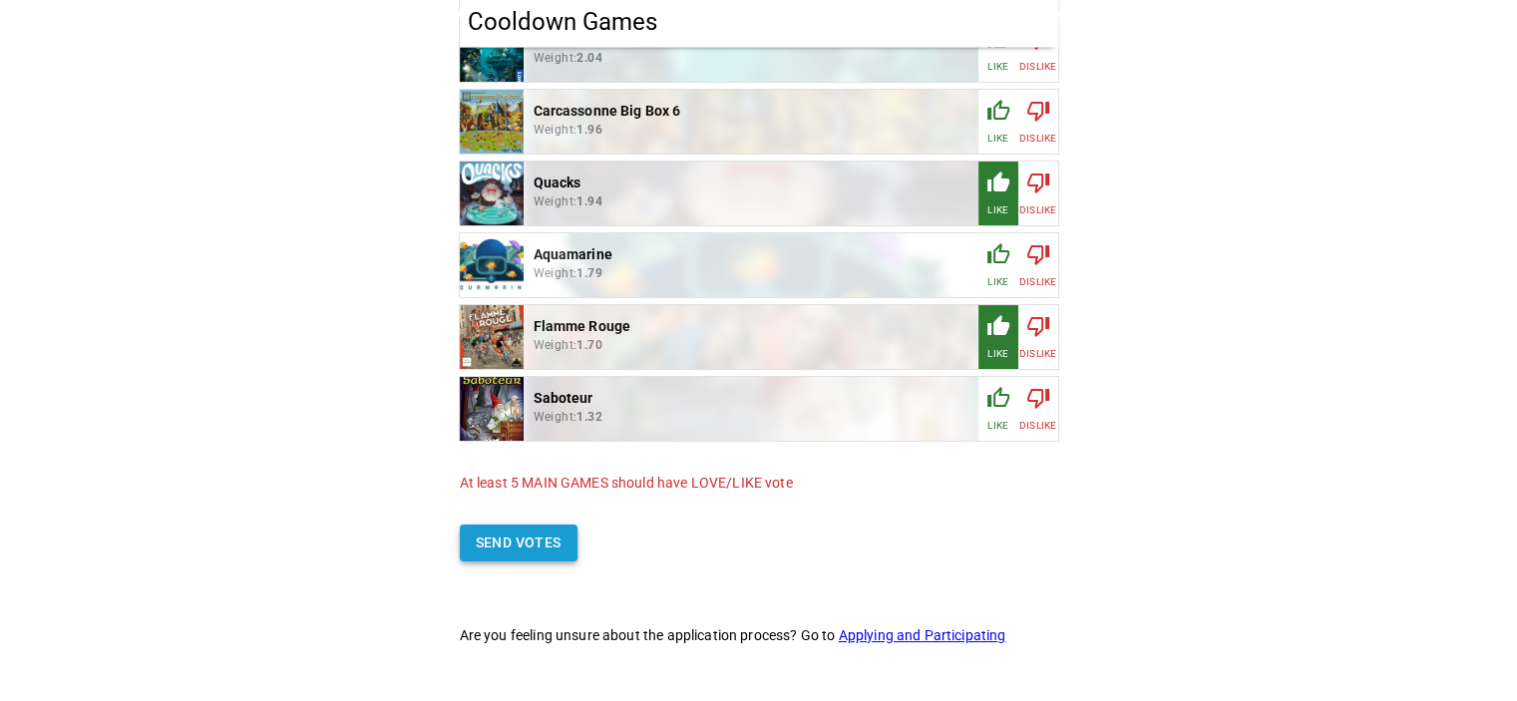
click at [551, 538] on button "Send votes" at bounding box center [519, 543] width 118 height 37
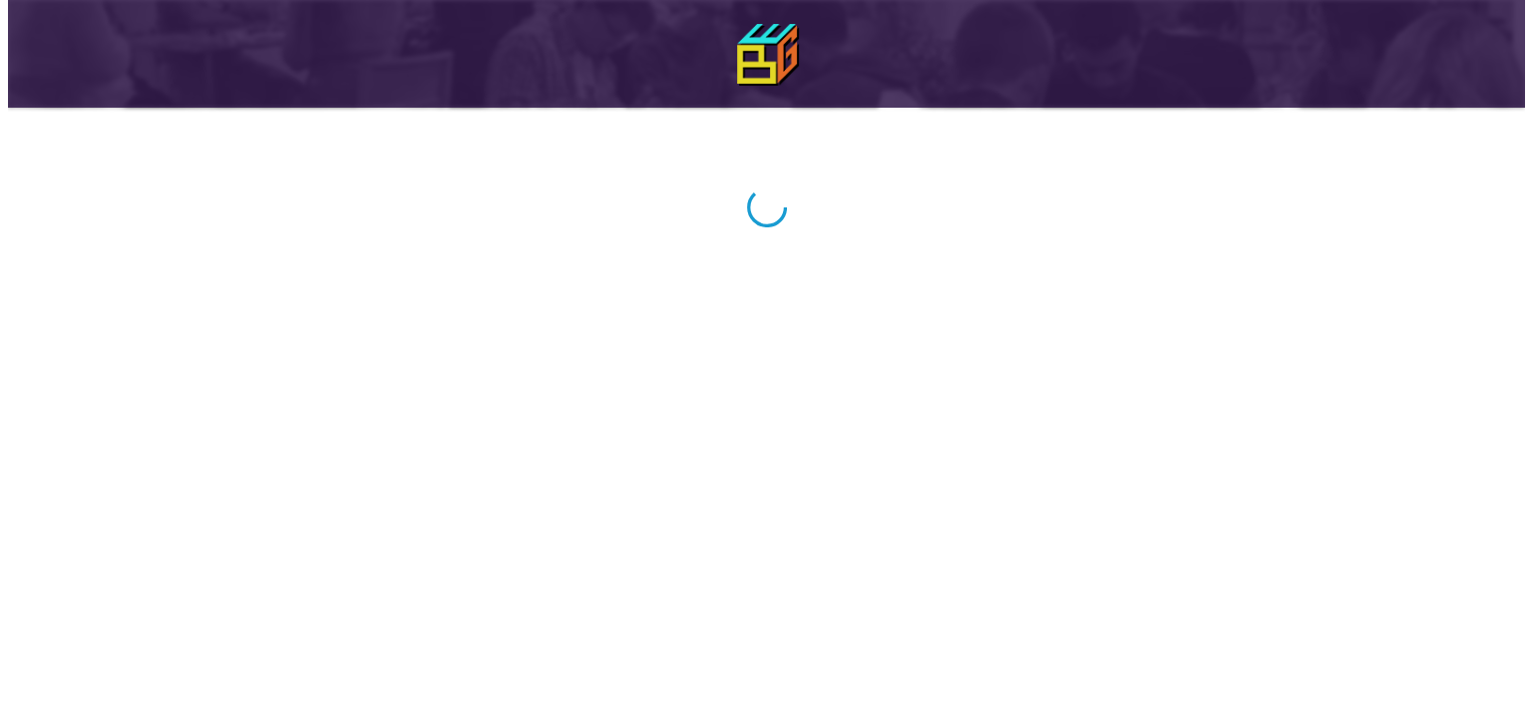
scroll to position [0, 0]
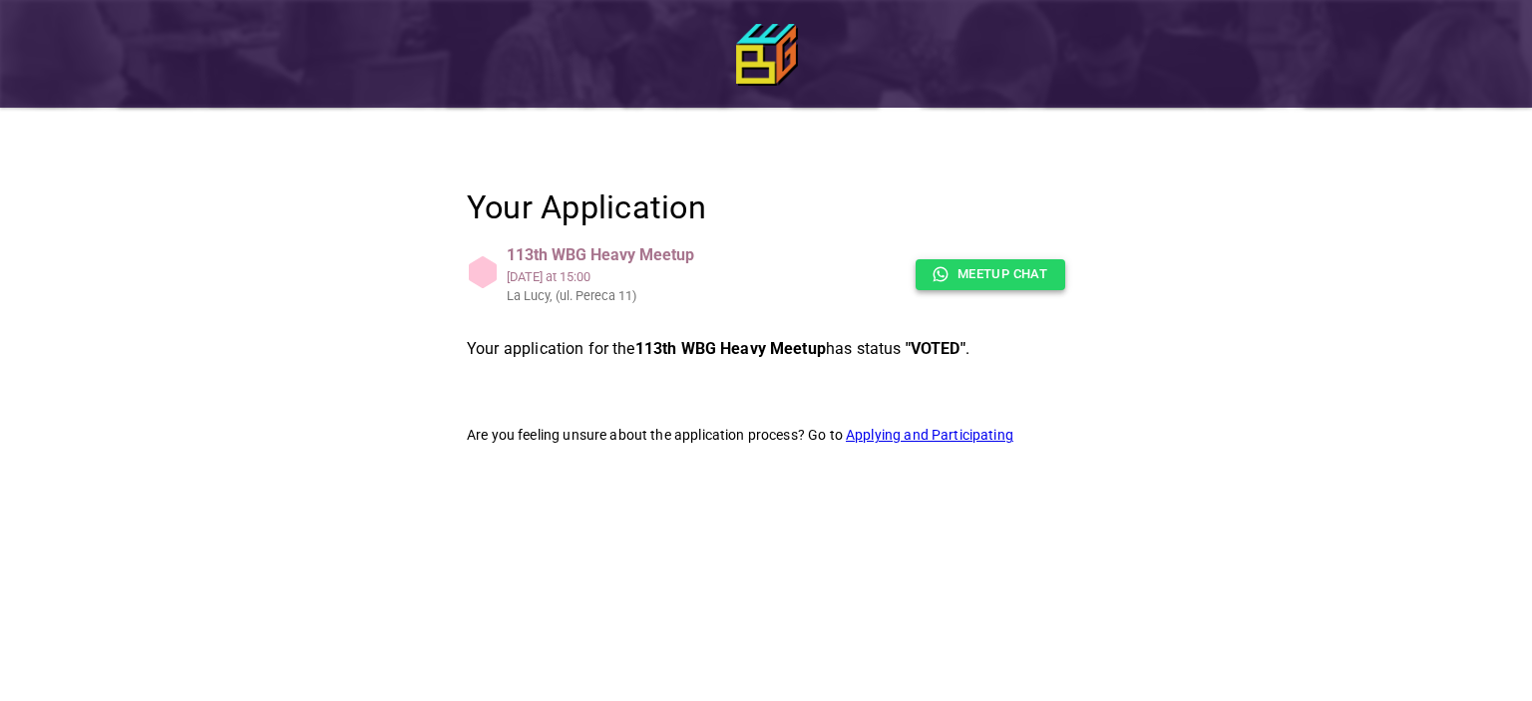
click at [1013, 274] on link "Meetup chat" at bounding box center [990, 274] width 150 height 31
